Goal: Information Seeking & Learning: Learn about a topic

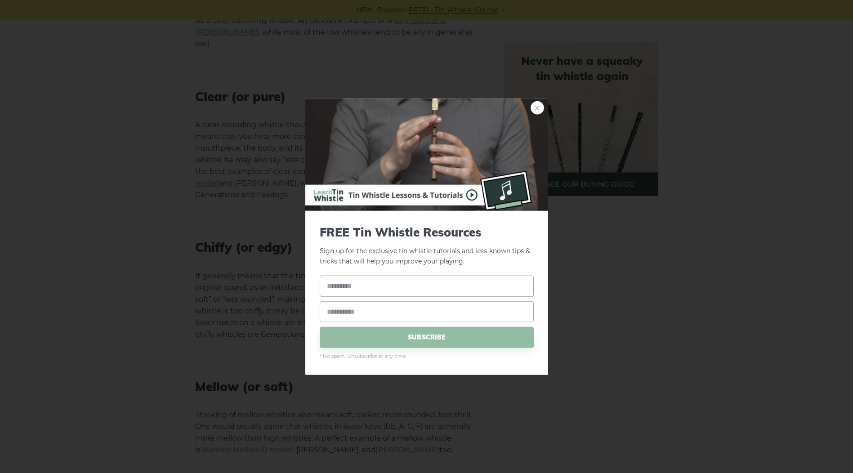
click at [536, 107] on link "×" at bounding box center [536, 107] width 13 height 13
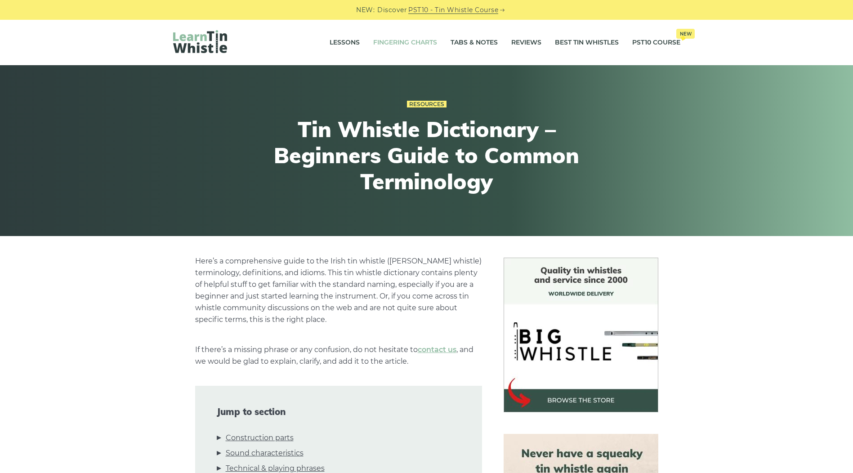
click at [407, 40] on link "Fingering Charts" at bounding box center [405, 42] width 64 height 22
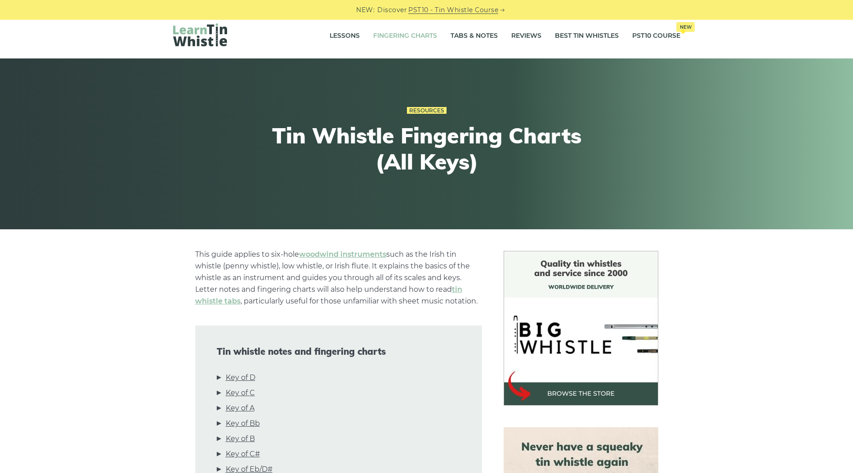
scroll to position [135, 0]
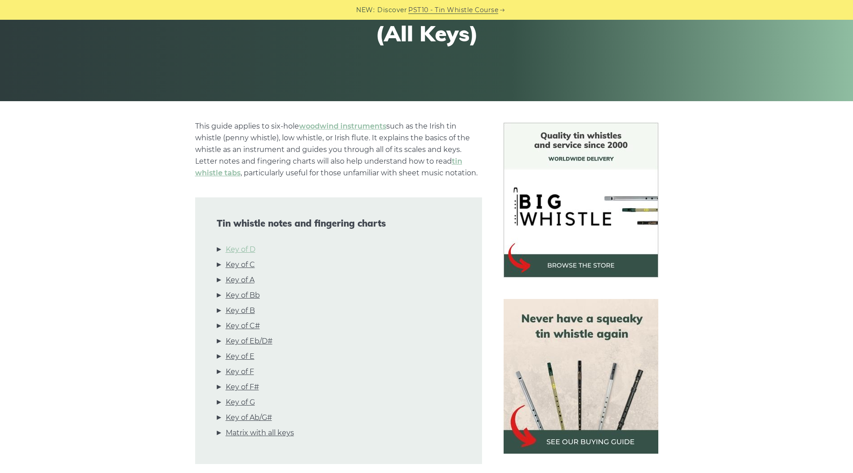
click at [254, 250] on link "Key of D" at bounding box center [241, 250] width 30 height 12
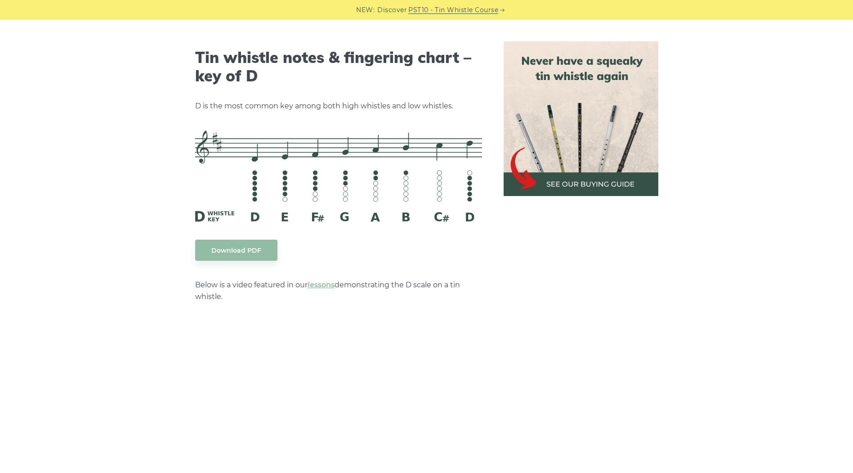
scroll to position [1401, 0]
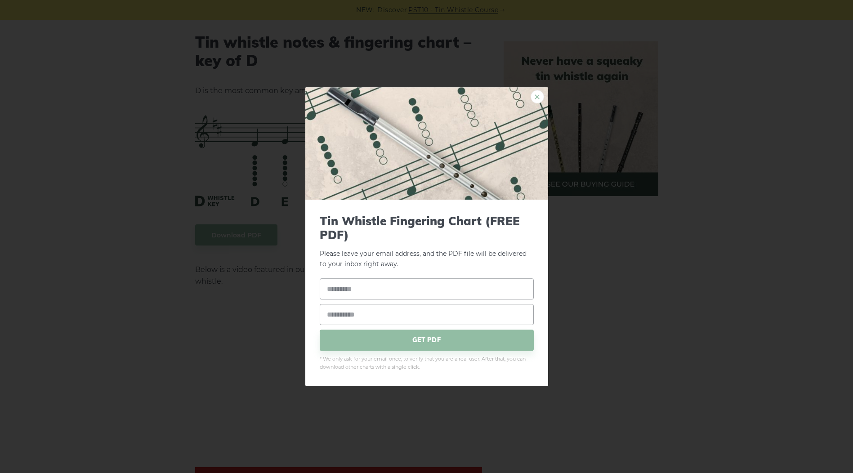
click at [538, 95] on link "×" at bounding box center [536, 96] width 13 height 13
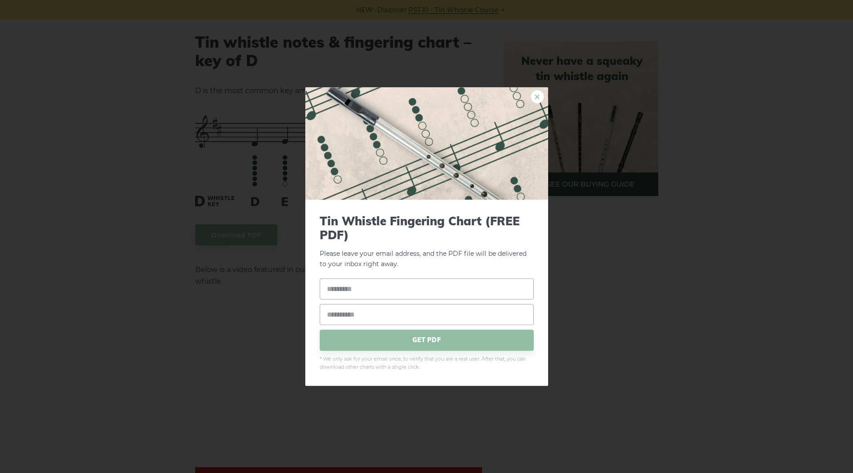
click at [534, 94] on link "×" at bounding box center [536, 96] width 13 height 13
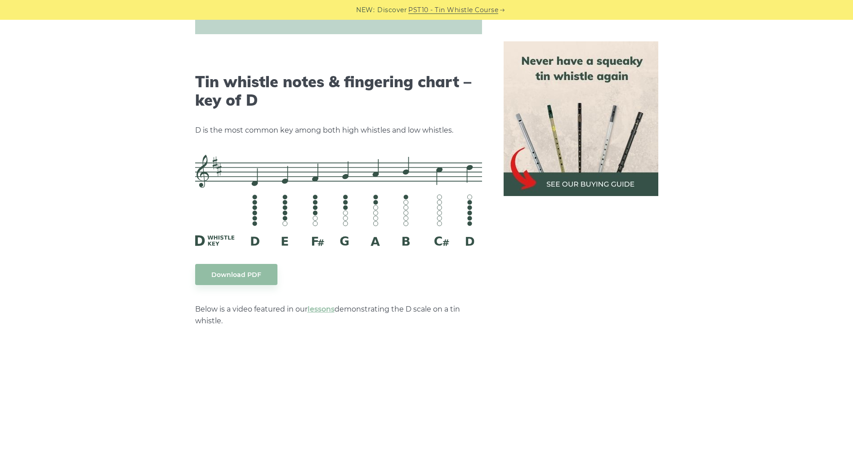
scroll to position [1356, 0]
